Goal: Task Accomplishment & Management: Manage account settings

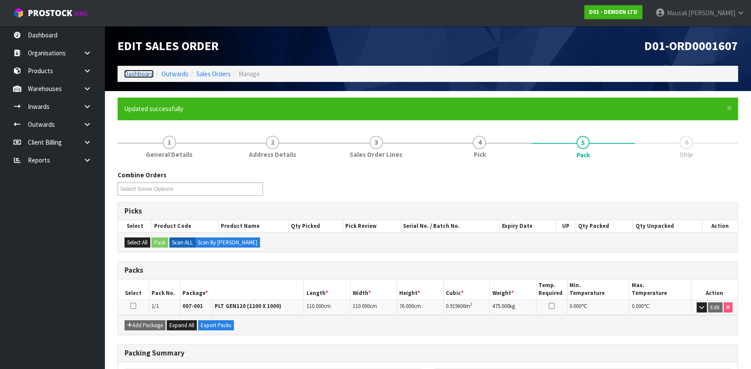
click at [138, 74] on link "Dashboard" at bounding box center [139, 74] width 30 height 8
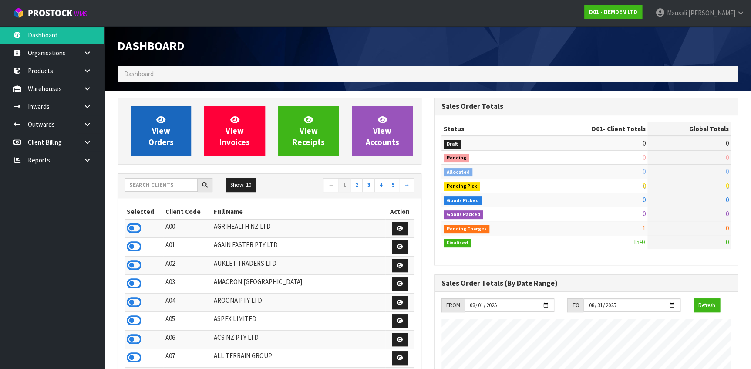
scroll to position [560, 317]
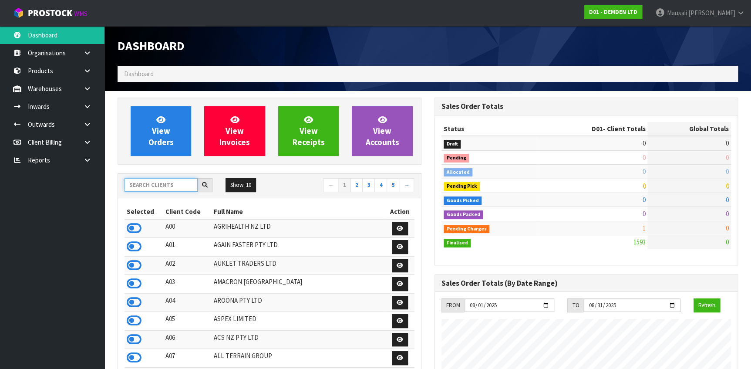
click at [144, 185] on input "text" at bounding box center [161, 185] width 73 height 14
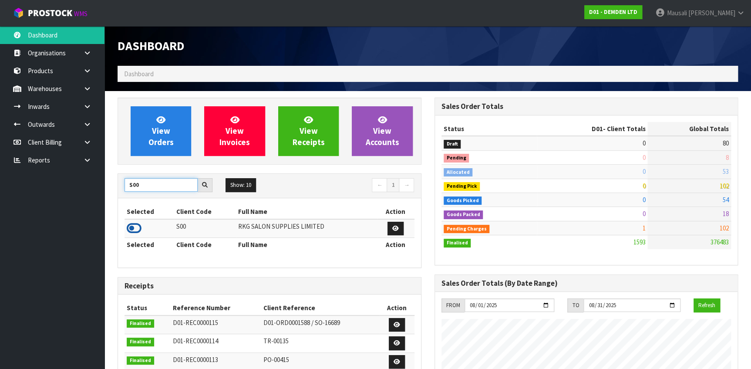
type input "S00"
click at [137, 230] on icon at bounding box center [134, 228] width 15 height 13
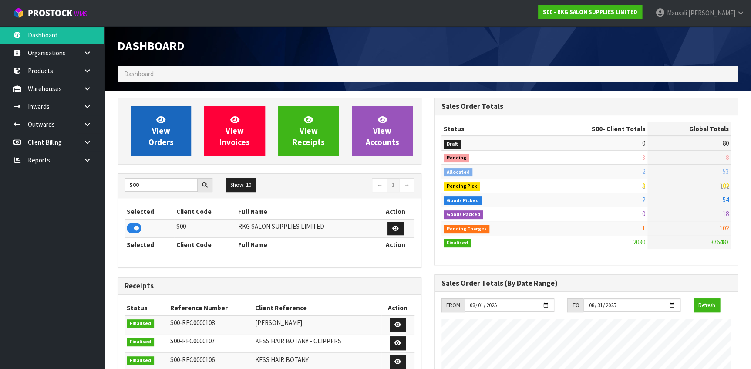
scroll to position [677, 317]
click at [173, 137] on link "View Orders" at bounding box center [161, 131] width 61 height 50
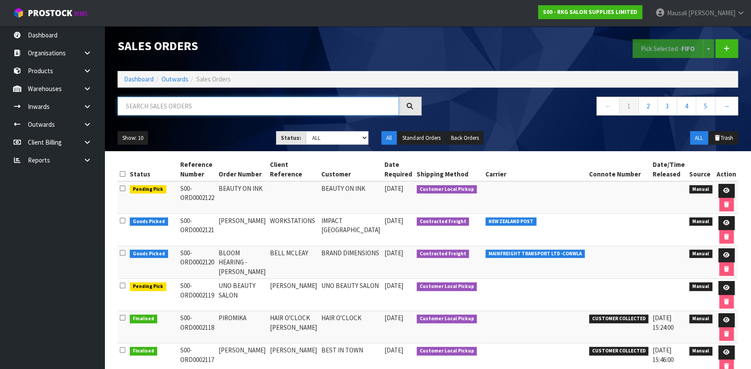
click at [149, 111] on input "text" at bounding box center [258, 106] width 281 height 19
type input "JOB-0407510"
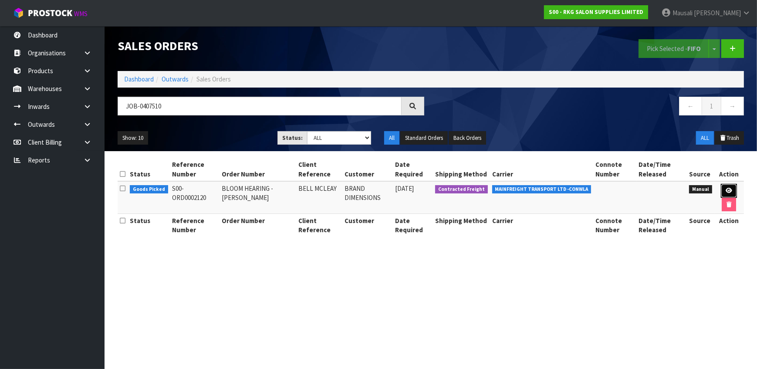
click at [726, 189] on icon at bounding box center [729, 191] width 7 height 6
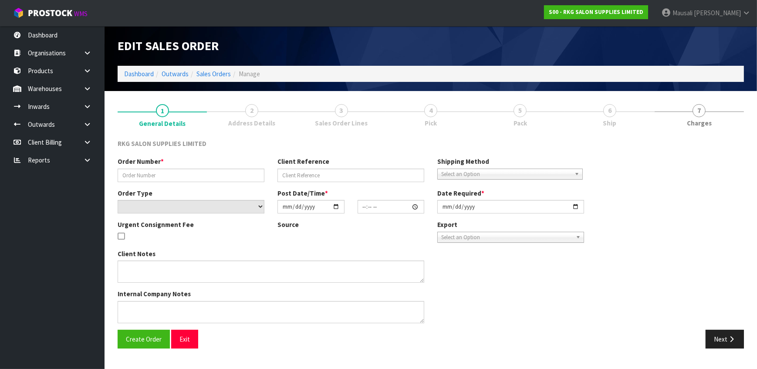
type input "BLOOM HEARING - [PERSON_NAME]"
type input "BELL MCLEAY"
select select "number:0"
type input "[DATE]"
type input "11:30:00.000"
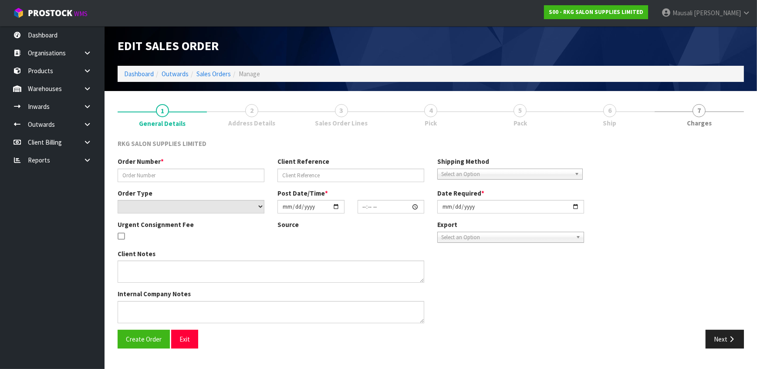
type input "[DATE]"
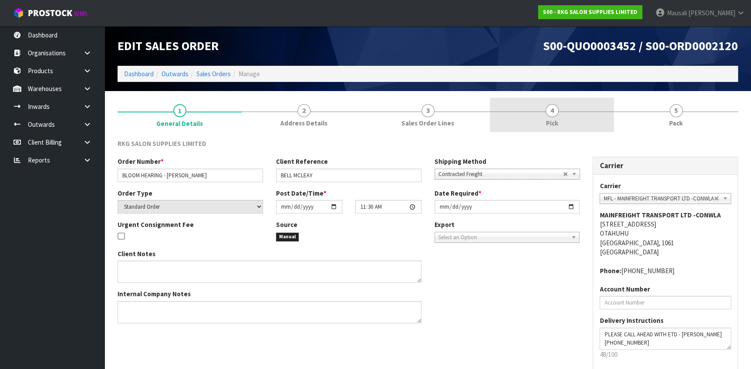
click at [551, 116] on span "4" at bounding box center [552, 110] width 13 height 13
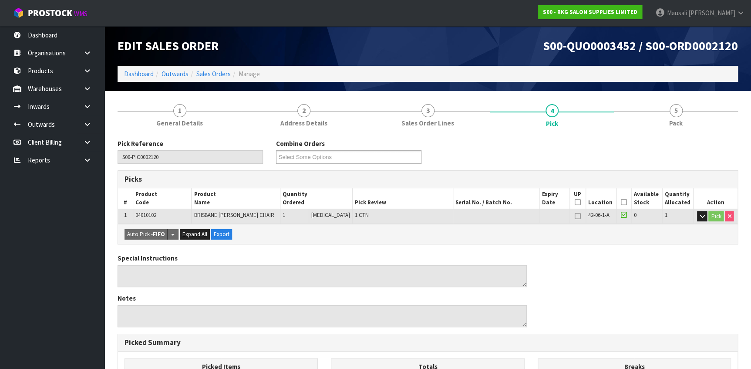
click at [621, 203] on icon at bounding box center [624, 202] width 6 height 0
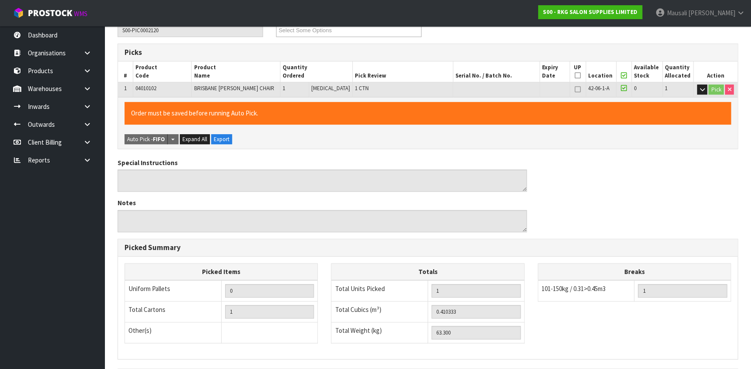
scroll to position [235, 0]
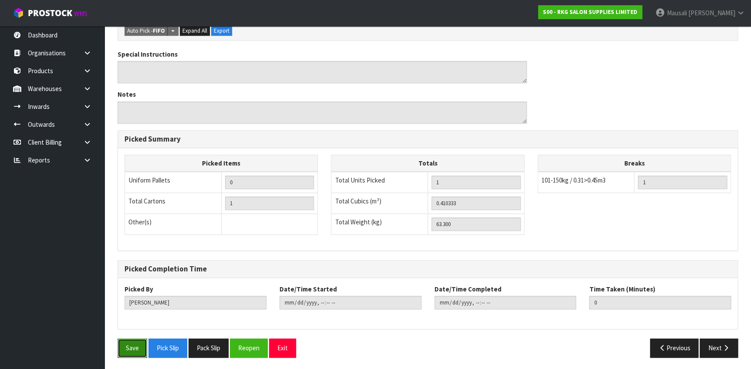
click at [126, 340] on button "Save" at bounding box center [133, 347] width 30 height 19
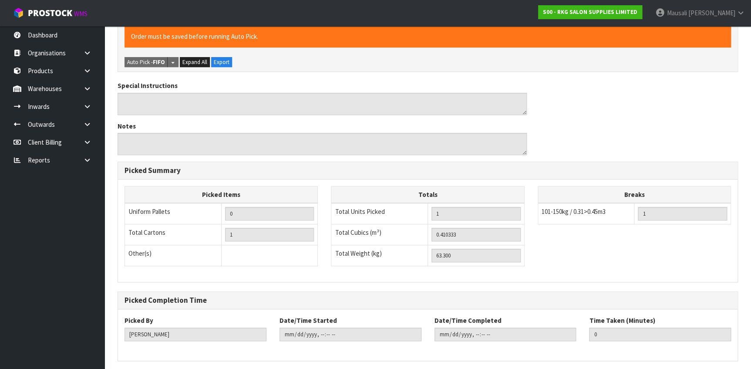
scroll to position [0, 0]
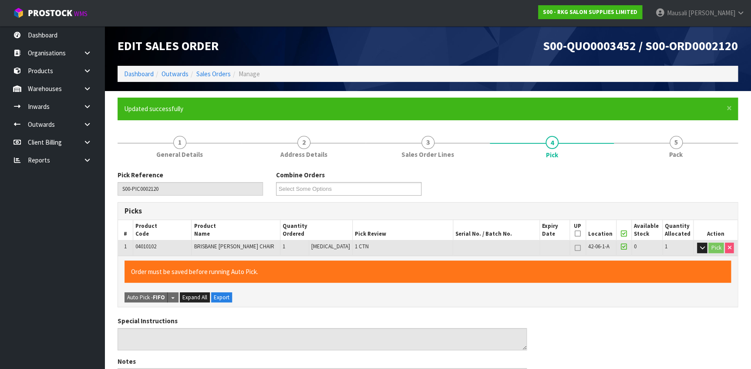
type input "[PERSON_NAME]"
type input "[DATE]T15:47:05"
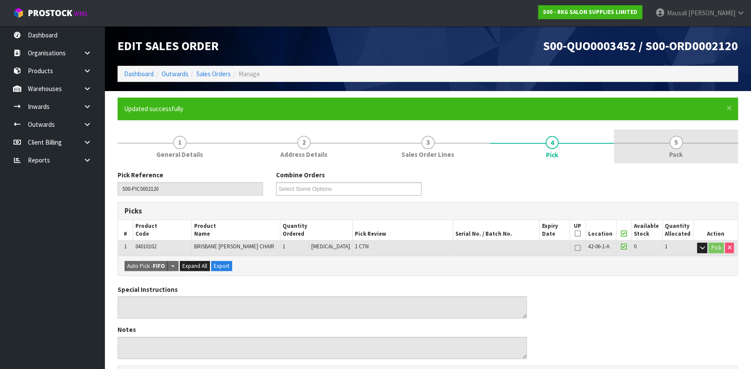
click at [662, 150] on link "5 Pack" at bounding box center [676, 146] width 124 height 34
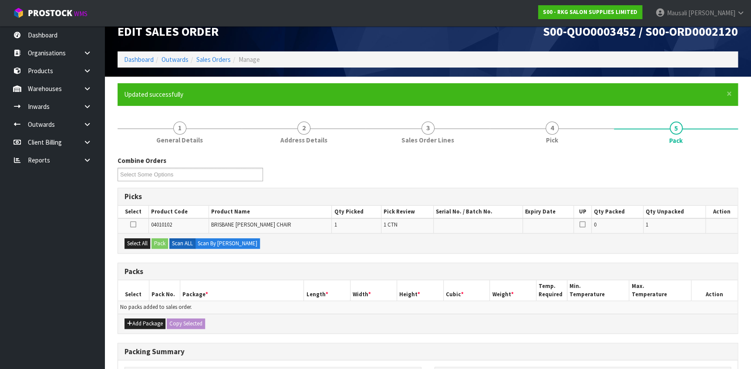
scroll to position [138, 0]
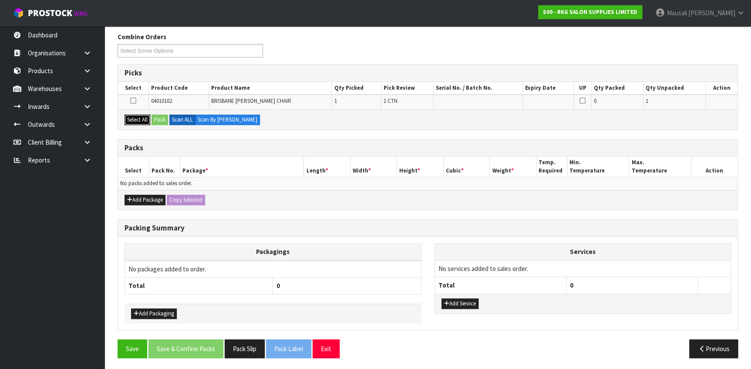
click at [135, 116] on button "Select All" at bounding box center [138, 120] width 26 height 10
click at [162, 118] on button "Pack" at bounding box center [160, 120] width 17 height 10
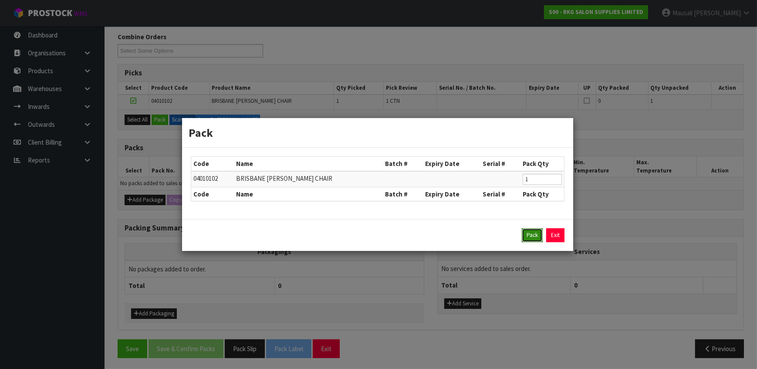
click at [532, 237] on button "Pack" at bounding box center [532, 235] width 21 height 14
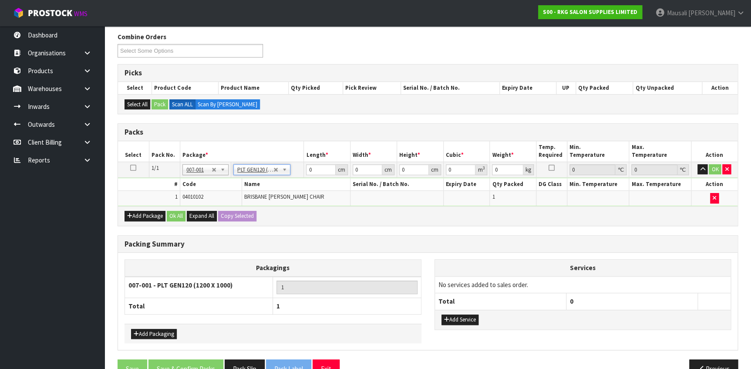
type input "120"
type input "100"
type input "63.3"
drag, startPoint x: 323, startPoint y: 167, endPoint x: 299, endPoint y: 172, distance: 24.5
click at [299, 173] on tr "1/1 NONE 007-001 007-002 007-004 007-009 007-013 007-014 007-015 007-017 007-01…" at bounding box center [428, 170] width 620 height 16
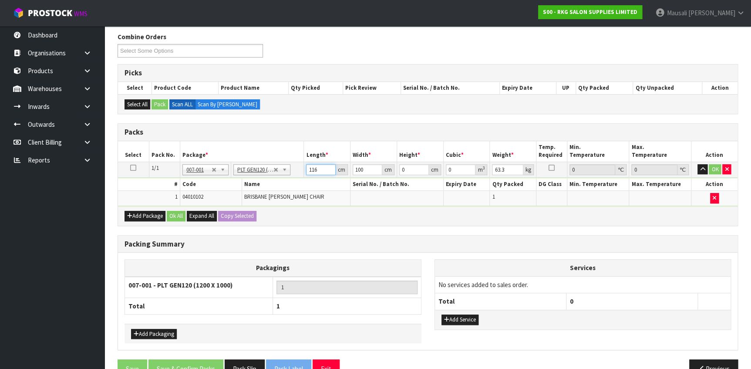
type input "116"
type input "81"
type input "9"
type input "0.084564"
type input "95"
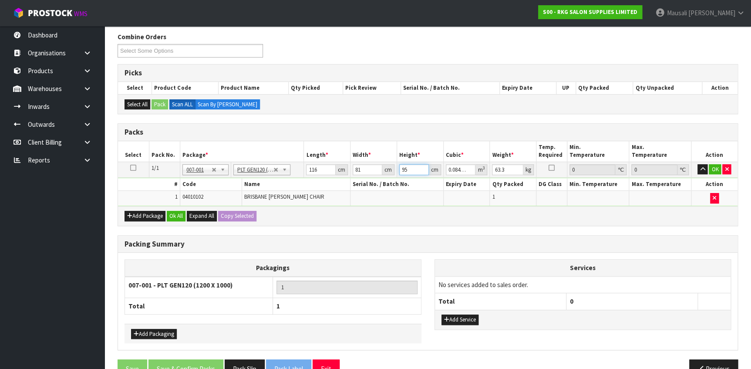
type input "0.89262"
type input "95"
type input "83"
click at [177, 212] on button "Ok All" at bounding box center [176, 216] width 19 height 10
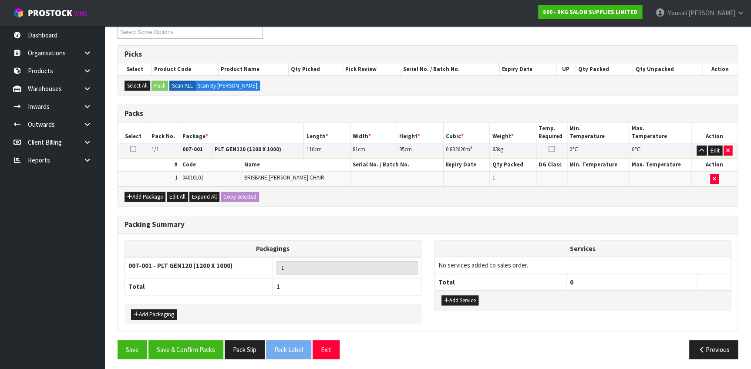
scroll to position [157, 0]
click at [179, 350] on button "Save & Confirm Packs" at bounding box center [186, 349] width 75 height 19
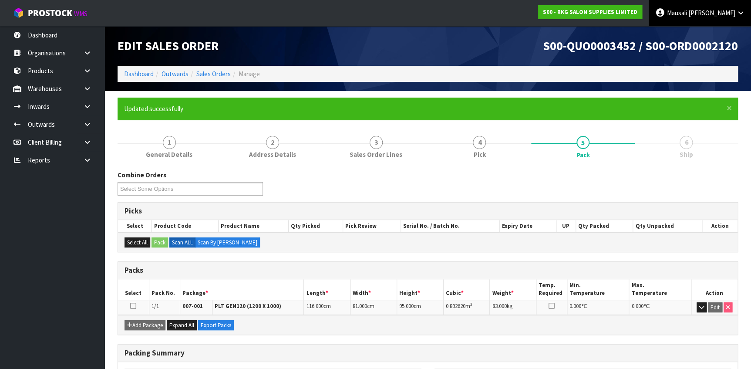
click at [687, 15] on span "Mausali" at bounding box center [677, 13] width 20 height 8
click at [709, 32] on link "Logout" at bounding box center [716, 35] width 69 height 12
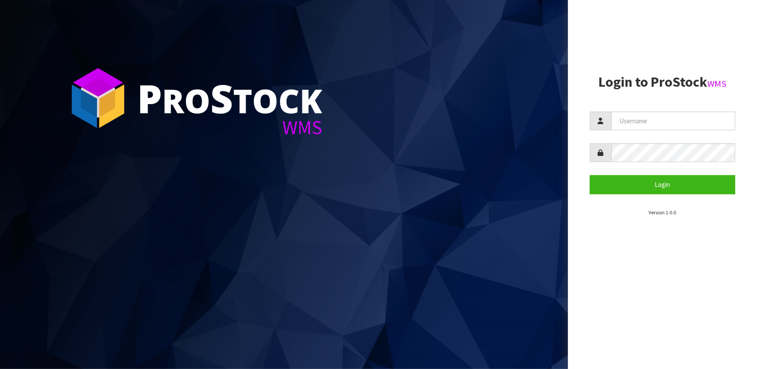
click at [201, 111] on section "P ro S tock WMS" at bounding box center [284, 184] width 568 height 369
drag, startPoint x: 378, startPoint y: 172, endPoint x: 201, endPoint y: 111, distance: 188.1
click at [201, 111] on section "P ro S tock WMS" at bounding box center [284, 184] width 568 height 369
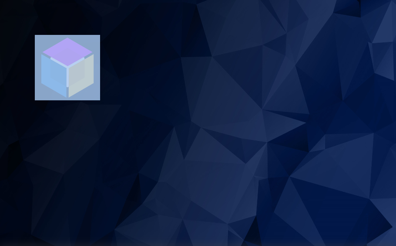
click at [201, 111] on section "P ro S tock WMS" at bounding box center [198, 123] width 396 height 246
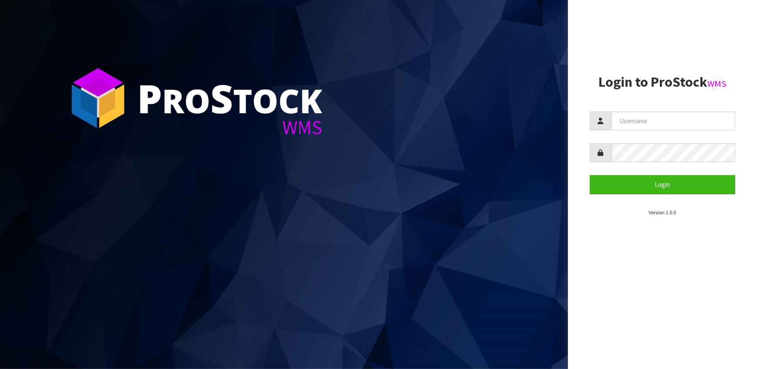
drag, startPoint x: 428, startPoint y: 206, endPoint x: 439, endPoint y: 206, distance: 11.8
click at [428, 207] on section "P ro S tock WMS" at bounding box center [284, 184] width 568 height 369
click at [681, 123] on input "text" at bounding box center [673, 120] width 124 height 19
